Goal: Find specific page/section: Find specific page/section

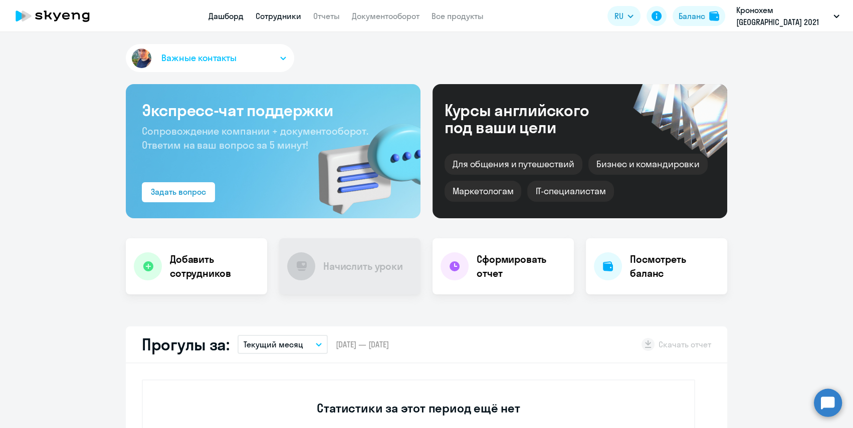
click at [284, 16] on link "Сотрудники" at bounding box center [279, 16] width 46 height 10
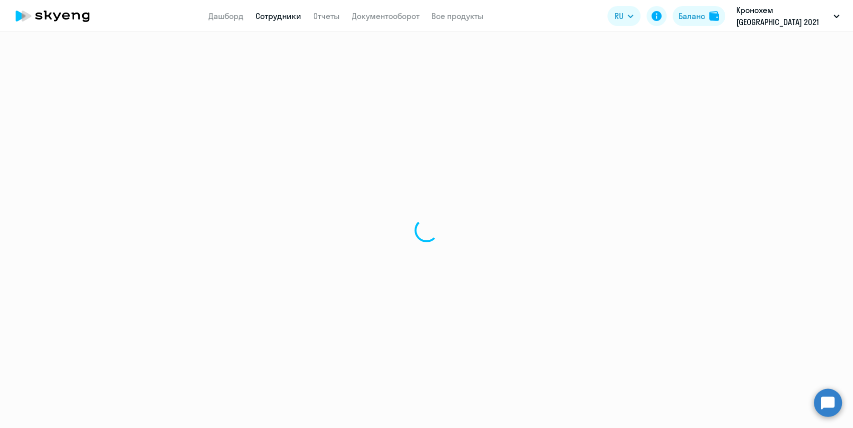
select select "30"
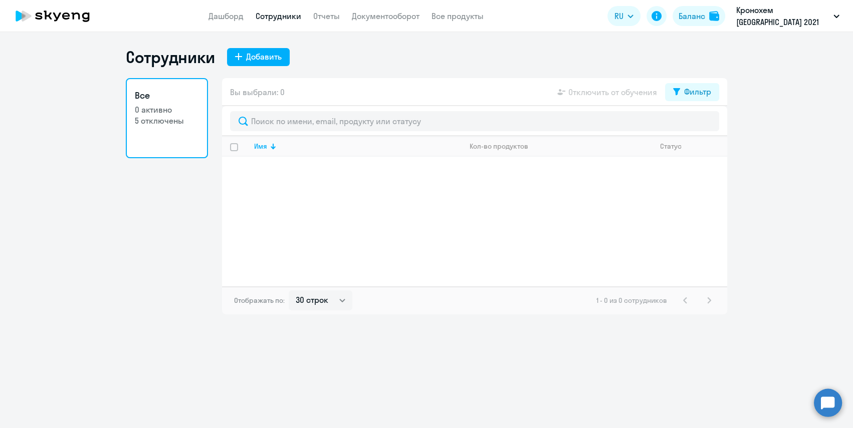
click at [770, 22] on p "Кронохем [GEOGRAPHIC_DATA] 2021 НЕТ УСЛУГ, КРОНОХЕМ [GEOGRAPHIC_DATA], ООО" at bounding box center [782, 16] width 93 height 24
click at [769, 27] on p "Кронохем [GEOGRAPHIC_DATA] 2021 НЕТ УСЛУГ, КРОНОХЕМ [GEOGRAPHIC_DATA], ООО" at bounding box center [782, 16] width 93 height 24
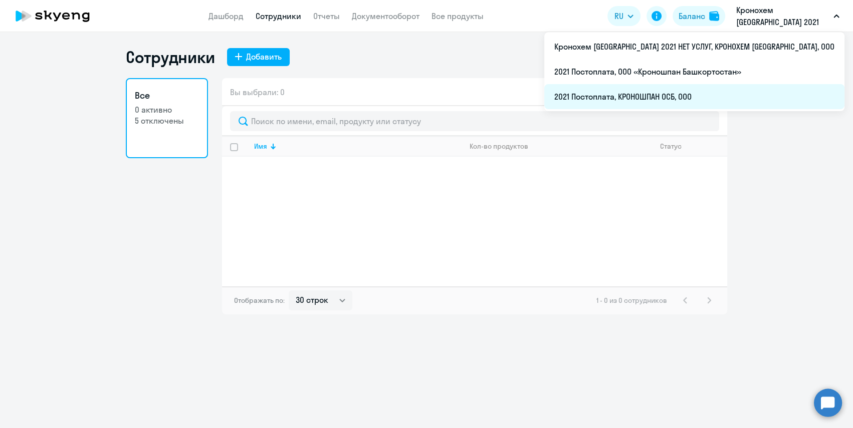
click at [742, 92] on li "2021 Постоплата, КРОНОШПАН ОСБ, ООО" at bounding box center [694, 96] width 300 height 25
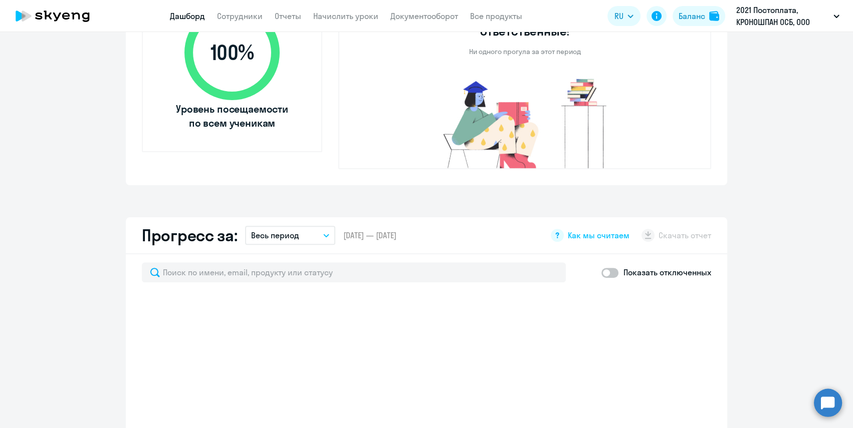
select select "30"
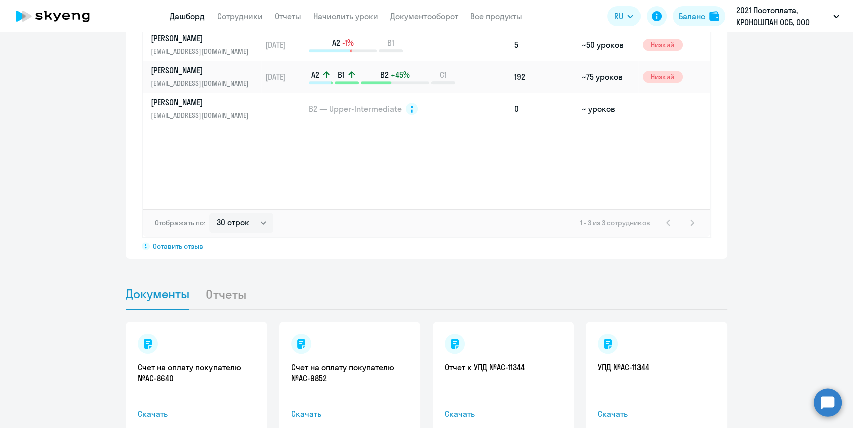
scroll to position [774, 0]
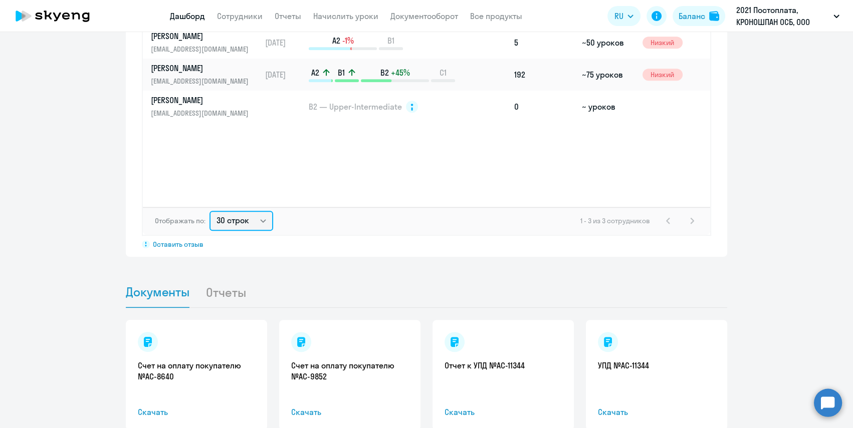
drag, startPoint x: 261, startPoint y: 206, endPoint x: 422, endPoint y: 205, distance: 160.9
click at [261, 211] on select "30 строк 50 строк 100 строк" at bounding box center [241, 221] width 64 height 20
click at [397, 168] on div "Имя сотрудника Первый урок Прогресс за период Пройдено уроков за период До заве…" at bounding box center [426, 101] width 567 height 209
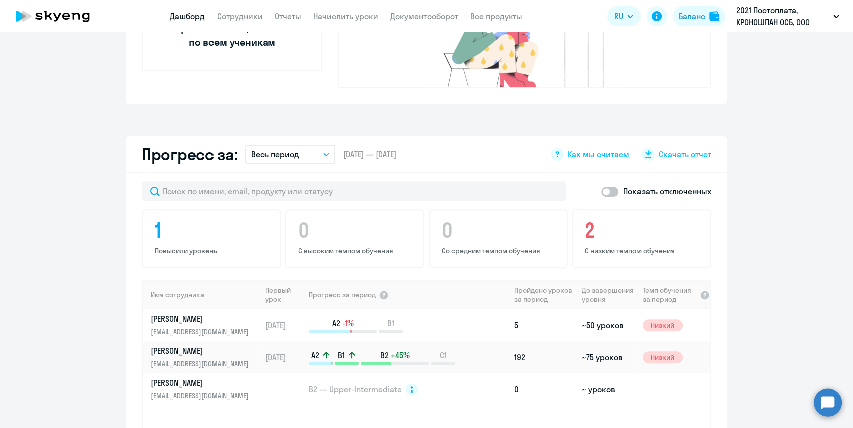
scroll to position [501, 0]
